Goal: Task Accomplishment & Management: Complete application form

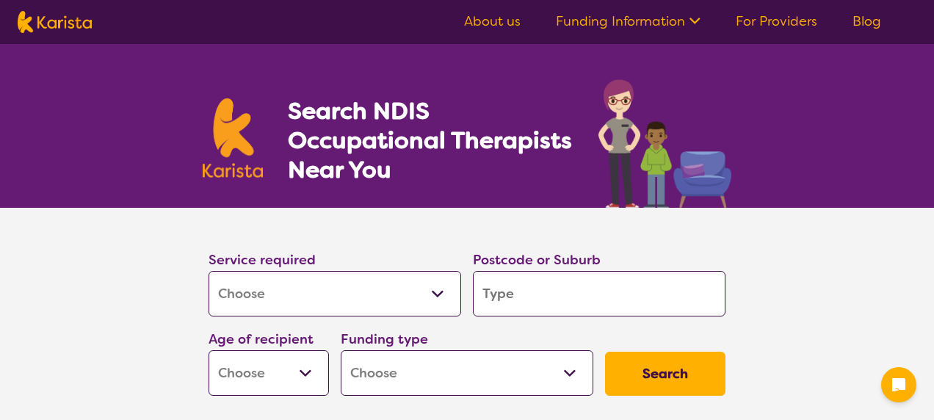
select select "[MEDICAL_DATA]"
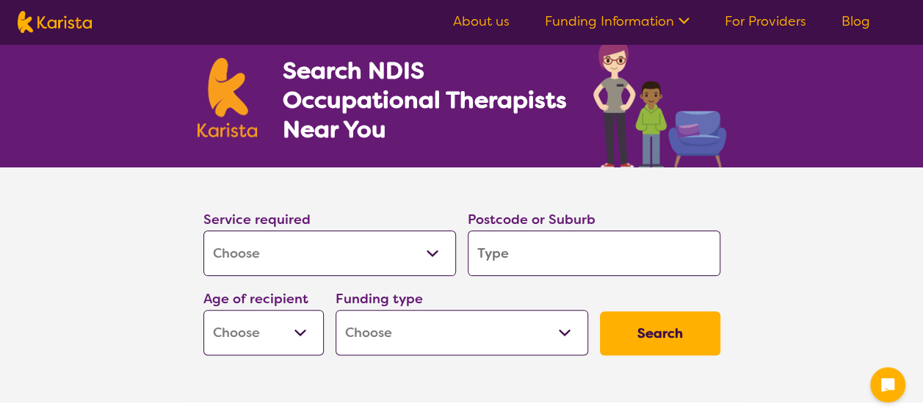
scroll to position [73, 0]
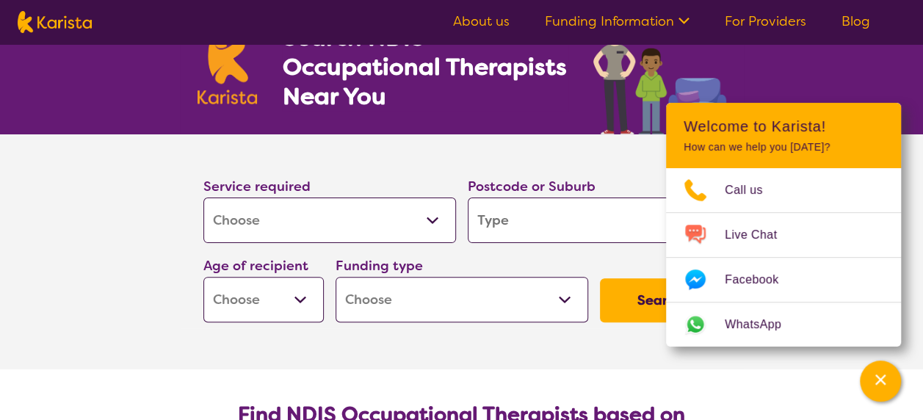
click at [540, 225] on input "search" at bounding box center [594, 220] width 253 height 46
type input "3"
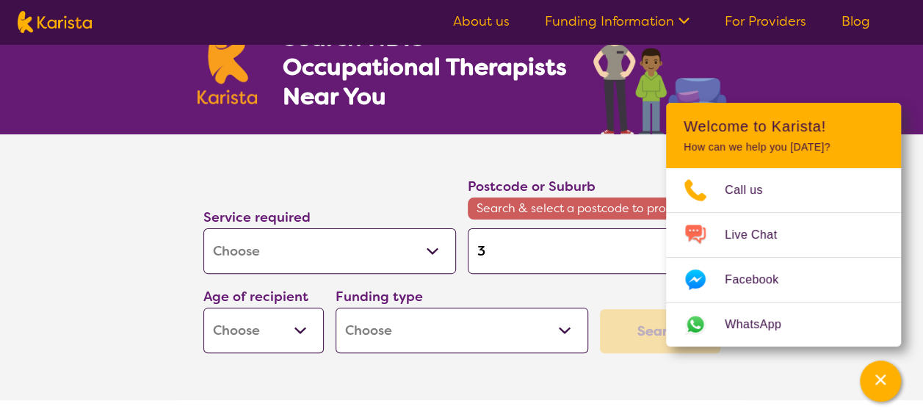
type input "38"
type input "382"
type input "3824"
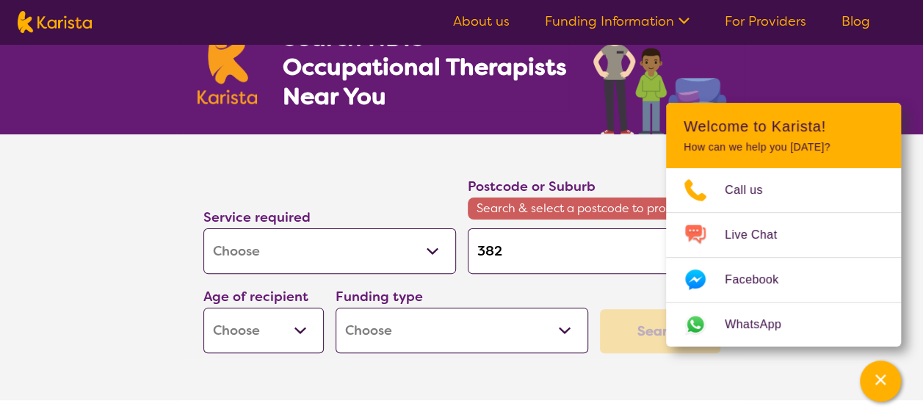
type input "3824"
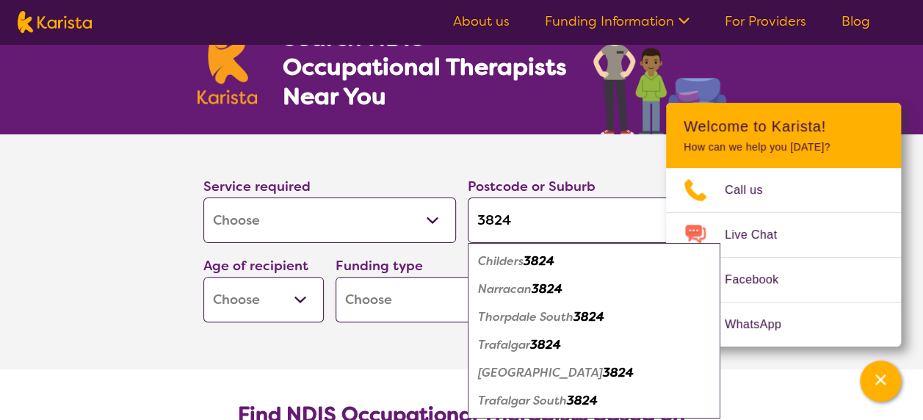
type input "3824"
click at [533, 344] on em "3824" at bounding box center [545, 344] width 31 height 15
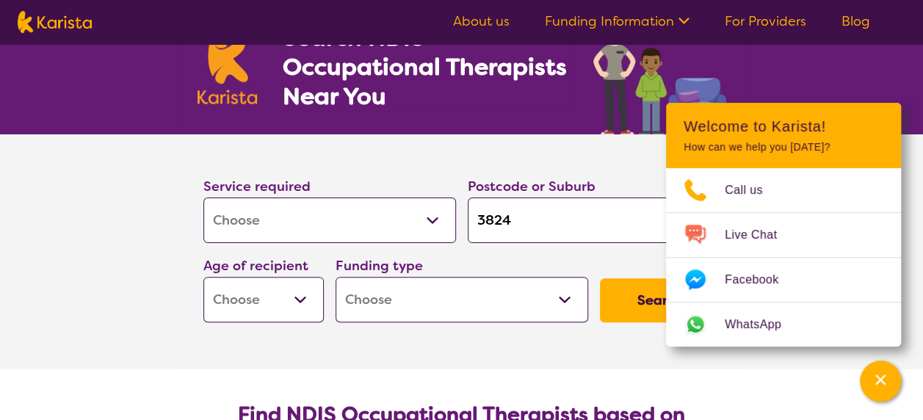
click at [305, 300] on select "Early Childhood - 0 to 9 Child - 10 to 11 Adolescent - 12 to 17 Adult - 18 to 6…" at bounding box center [263, 300] width 120 height 46
select select "AS"
click at [203, 277] on select "Early Childhood - 0 to 9 Child - 10 to 11 Adolescent - 12 to 17 Adult - 18 to 6…" at bounding box center [263, 300] width 120 height 46
select select "AS"
click at [561, 299] on select "Home Care Package (HCP) National Disability Insurance Scheme (NDIS) I don't know" at bounding box center [461, 300] width 253 height 46
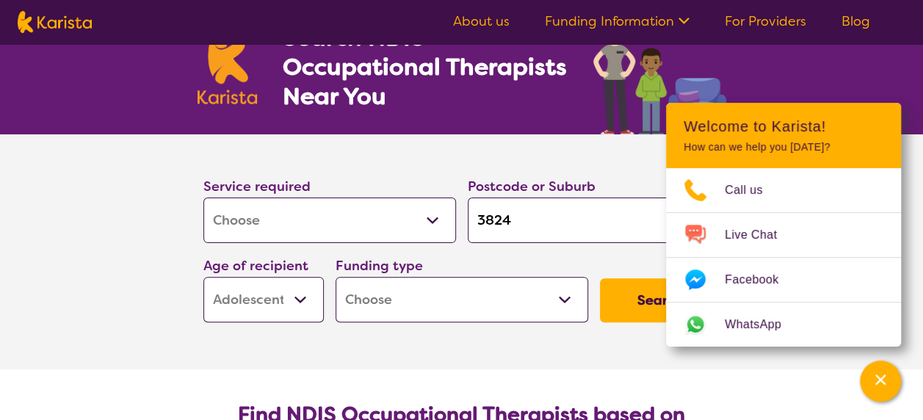
select select "NDIS"
click at [335, 277] on select "Home Care Package (HCP) National Disability Insurance Scheme (NDIS) I don't know" at bounding box center [461, 300] width 253 height 46
select select "NDIS"
click at [616, 293] on button "Search" at bounding box center [660, 300] width 120 height 44
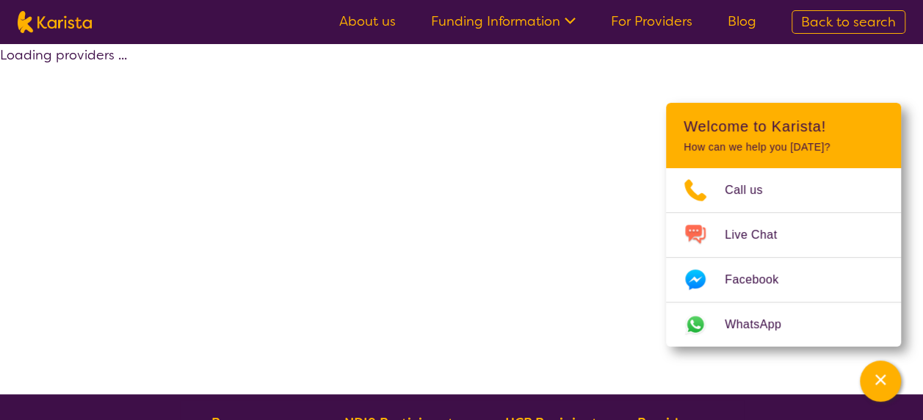
select select "by_score"
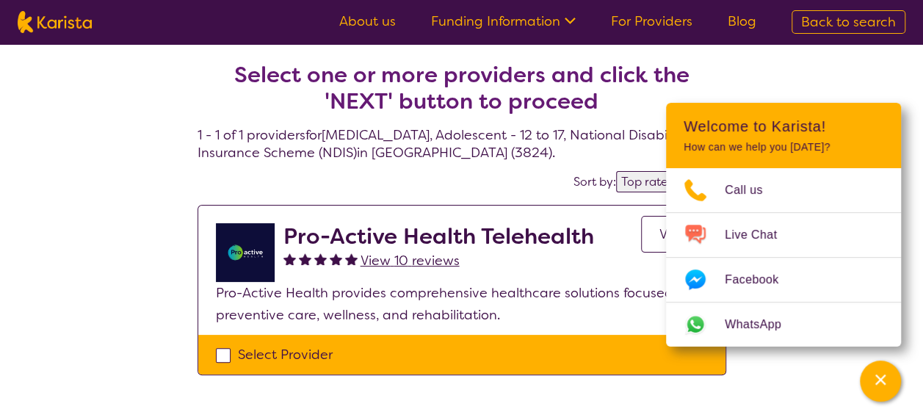
scroll to position [73, 0]
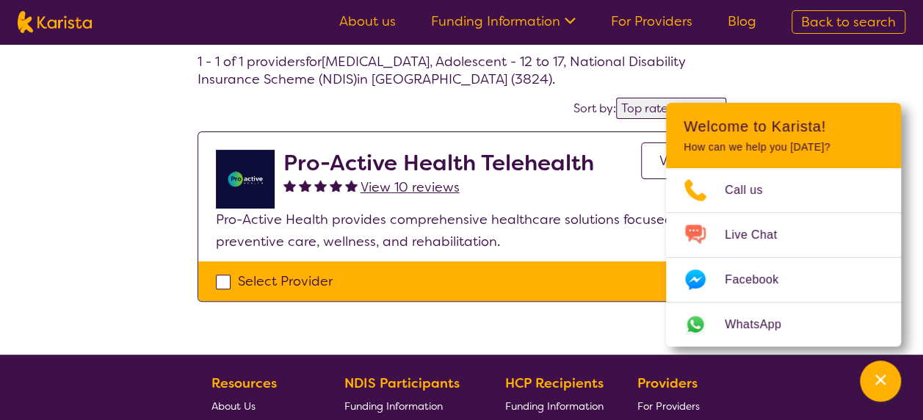
click at [616, 324] on div "Select one or more providers and click the 'NEXT' button to proceed 1 - 1 of 1 …" at bounding box center [461, 163] width 923 height 384
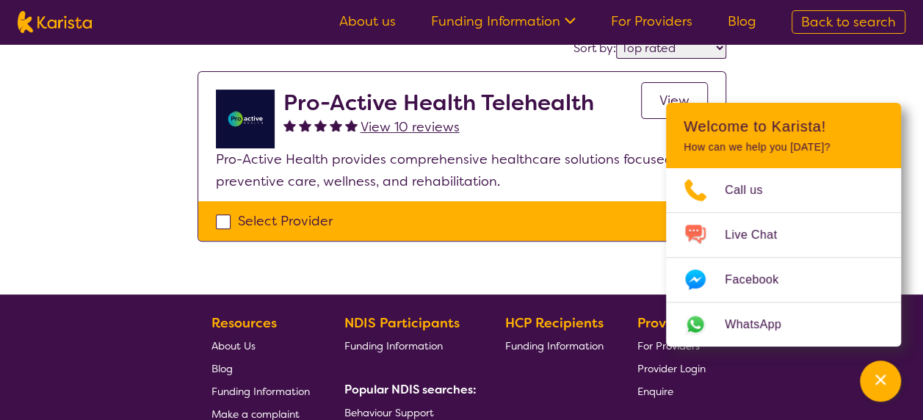
scroll to position [0, 0]
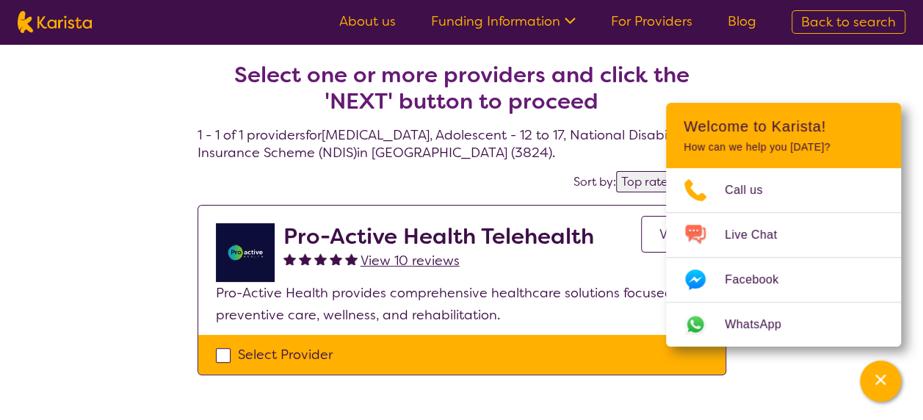
click at [584, 160] on h4 "Select one or more providers and click the 'NEXT' button to proceed 1 - 1 of 1 …" at bounding box center [461, 93] width 529 height 135
click at [242, 353] on div "Select Provider" at bounding box center [462, 355] width 492 height 22
checkbox input "true"
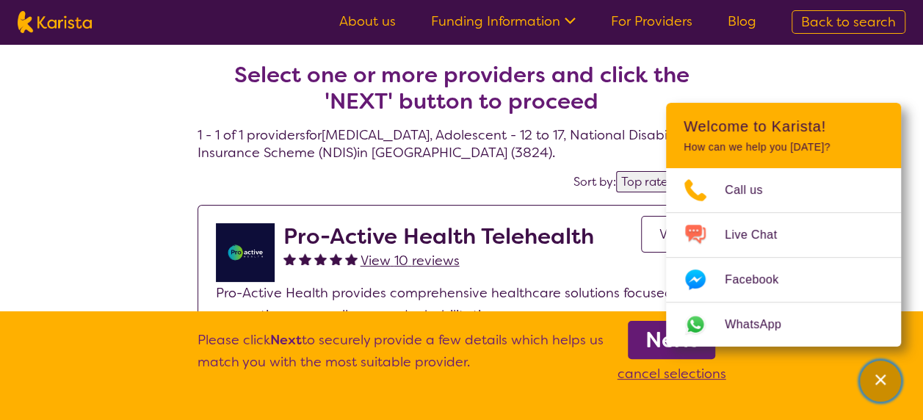
click at [890, 376] on div "Channel Menu" at bounding box center [879, 381] width 29 height 32
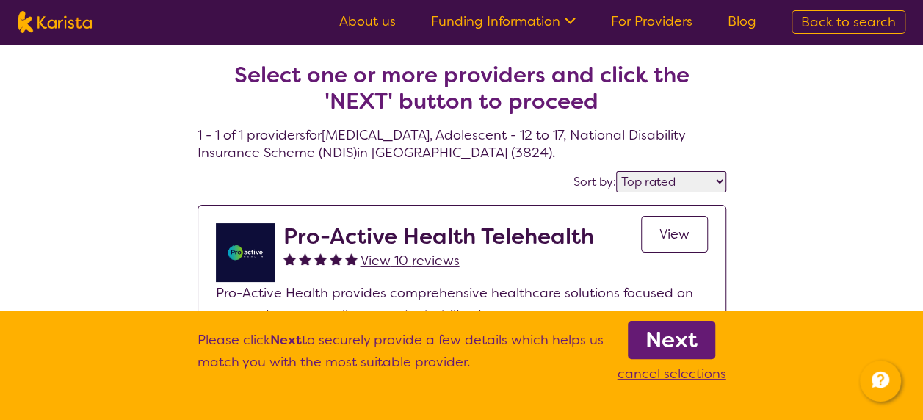
click at [702, 342] on link "Next" at bounding box center [671, 340] width 87 height 38
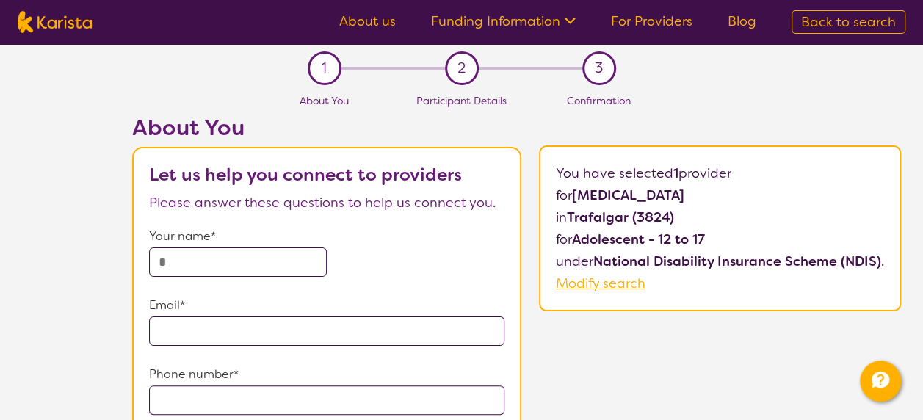
select select "by_score"
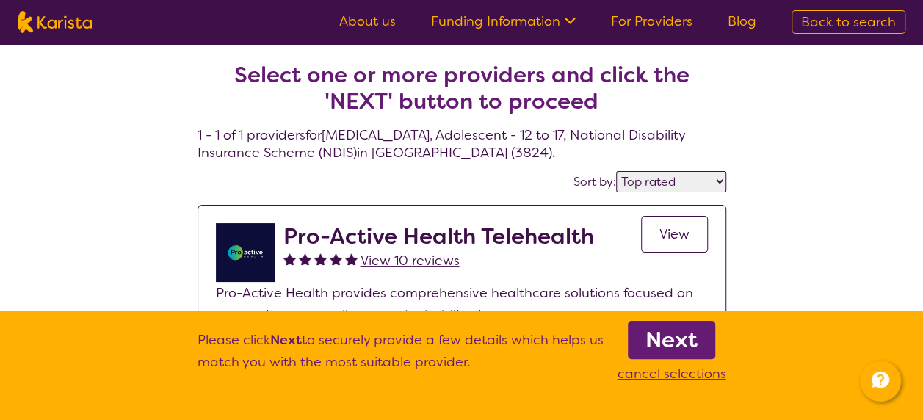
select select "[MEDICAL_DATA]"
select select "AS"
select select "NDIS"
select select "[MEDICAL_DATA]"
select select "AS"
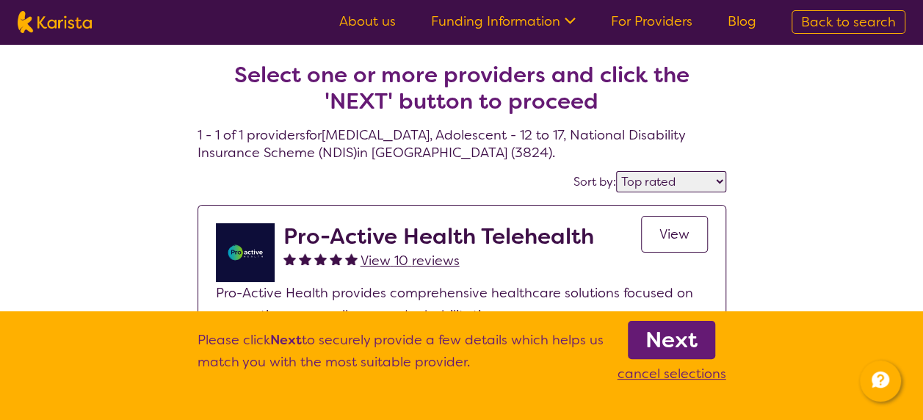
select select "NDIS"
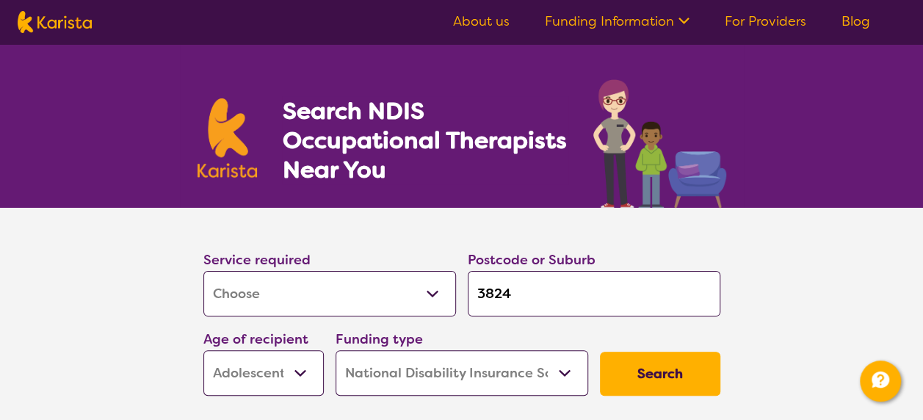
scroll to position [73, 0]
